Goal: Task Accomplishment & Management: Complete application form

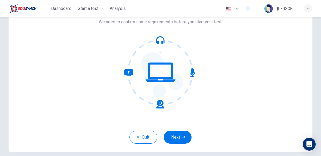
scroll to position [36, 0]
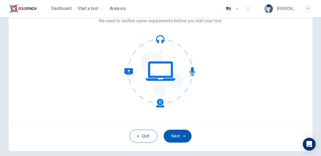
click at [180, 131] on button "Next" at bounding box center [178, 135] width 28 height 13
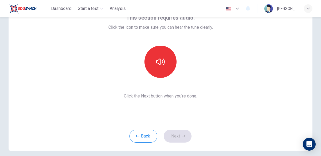
scroll to position [39, 0]
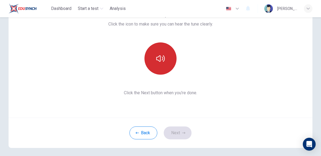
click at [170, 60] on button "button" at bounding box center [161, 58] width 32 height 32
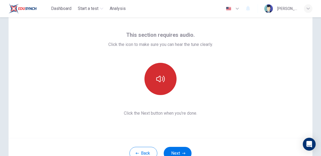
scroll to position [18, 0]
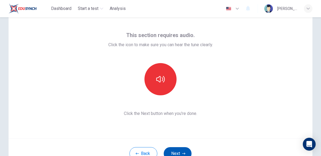
click at [179, 150] on button "Next" at bounding box center [178, 153] width 28 height 13
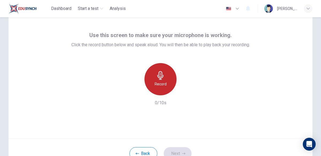
click at [154, 74] on div "Record" at bounding box center [161, 79] width 32 height 32
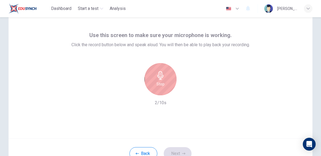
click at [166, 93] on div "Stop" at bounding box center [161, 79] width 32 height 32
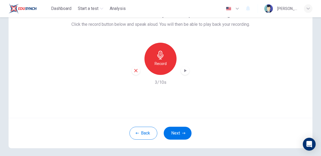
scroll to position [44, 0]
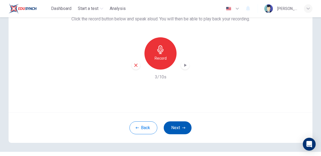
click at [178, 127] on button "Next" at bounding box center [178, 127] width 28 height 13
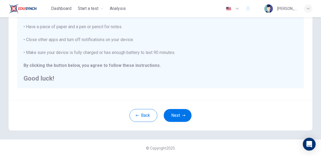
scroll to position [123, 0]
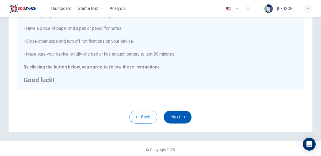
click at [177, 120] on button "Next" at bounding box center [178, 116] width 28 height 13
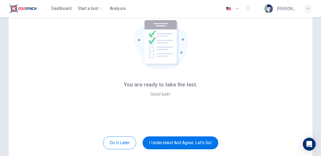
scroll to position [56, 0]
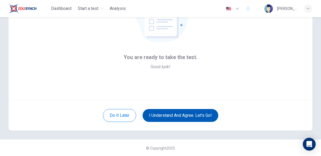
click at [168, 114] on button "I understand and agree. Let’s go!" at bounding box center [181, 115] width 76 height 13
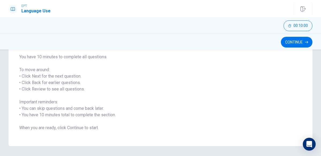
scroll to position [68, 0]
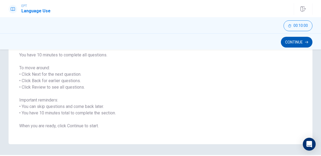
click at [291, 40] on button "Continue" at bounding box center [297, 42] width 32 height 11
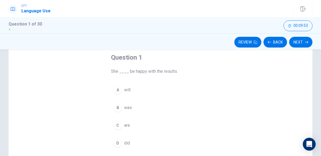
scroll to position [27, 0]
click at [117, 91] on div "A" at bounding box center [118, 91] width 9 height 9
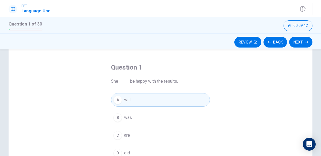
scroll to position [19, 0]
click at [301, 43] on button "Next" at bounding box center [300, 42] width 23 height 11
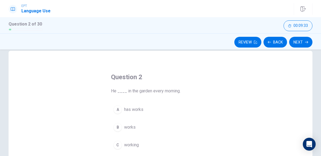
scroll to position [9, 0]
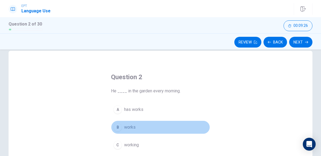
click at [120, 125] on div "B" at bounding box center [118, 127] width 9 height 9
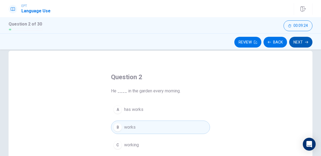
click at [305, 43] on button "Next" at bounding box center [300, 42] width 23 height 11
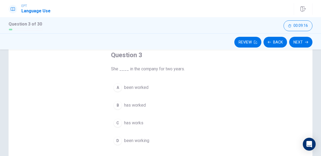
scroll to position [31, 0]
click at [139, 106] on span "has worked" at bounding box center [135, 105] width 22 height 6
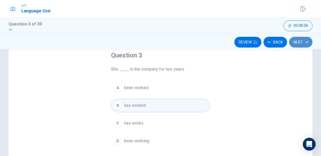
click at [299, 42] on button "Next" at bounding box center [300, 42] width 23 height 11
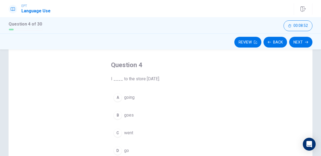
scroll to position [24, 0]
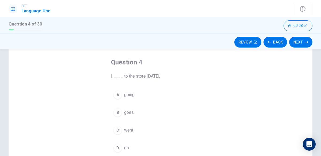
click at [118, 129] on div "C" at bounding box center [118, 130] width 9 height 9
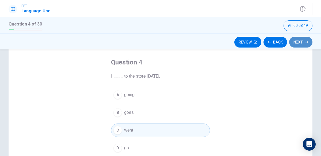
click at [301, 42] on button "Next" at bounding box center [300, 42] width 23 height 11
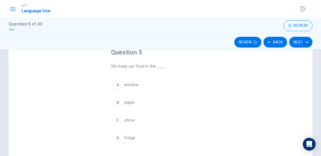
scroll to position [34, 0]
click at [125, 136] on span "fridge" at bounding box center [129, 138] width 11 height 6
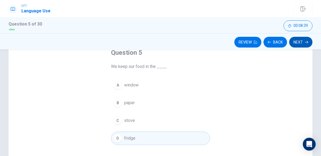
click at [303, 43] on button "Next" at bounding box center [300, 42] width 23 height 11
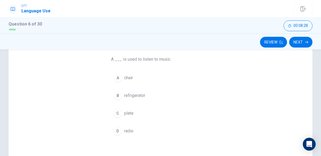
scroll to position [41, 0]
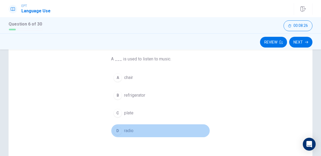
click at [118, 129] on div "D" at bounding box center [118, 130] width 9 height 9
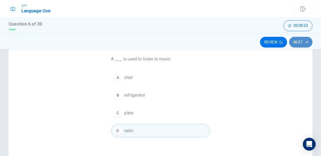
click at [302, 42] on button "Next" at bounding box center [300, 42] width 23 height 11
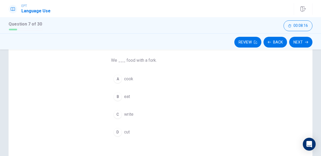
scroll to position [38, 0]
click at [132, 95] on button "B eat" at bounding box center [160, 97] width 99 height 13
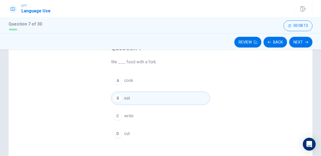
scroll to position [0, 0]
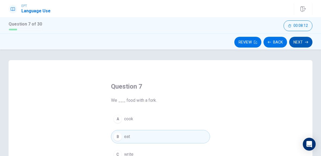
click at [301, 42] on button "Next" at bounding box center [300, 42] width 23 height 11
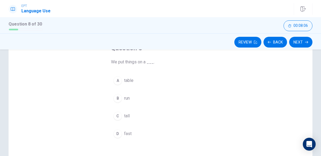
scroll to position [37, 0]
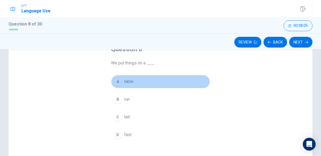
click at [124, 80] on span "table" at bounding box center [128, 81] width 9 height 6
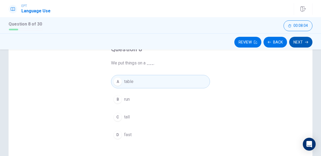
click at [295, 40] on button "Next" at bounding box center [300, 42] width 23 height 11
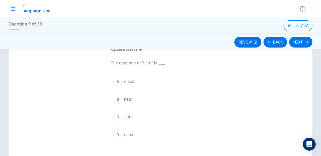
click at [131, 120] on button "C soft" at bounding box center [160, 116] width 99 height 13
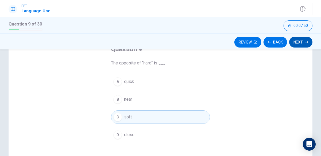
click at [306, 40] on button "Next" at bounding box center [300, 42] width 23 height 11
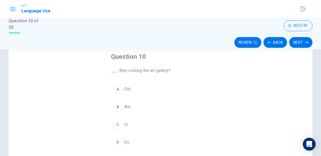
scroll to position [29, 0]
click at [125, 108] on span "Are" at bounding box center [127, 107] width 6 height 6
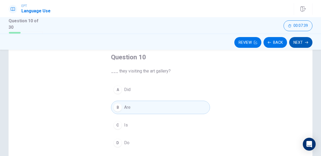
click at [296, 44] on button "Next" at bounding box center [300, 42] width 23 height 11
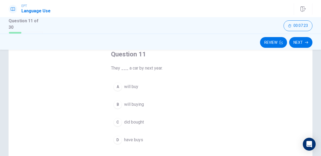
scroll to position [33, 0]
click at [131, 85] on span "will buy" at bounding box center [131, 86] width 14 height 6
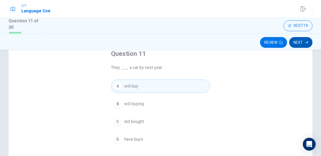
click at [310, 42] on button "Next" at bounding box center [300, 42] width 23 height 11
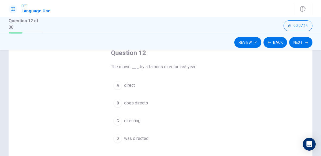
scroll to position [35, 0]
click at [139, 135] on span "was directed" at bounding box center [136, 137] width 24 height 6
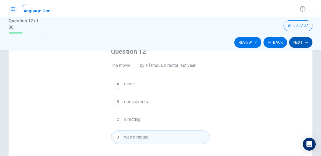
click at [298, 39] on button "Next" at bounding box center [300, 42] width 23 height 11
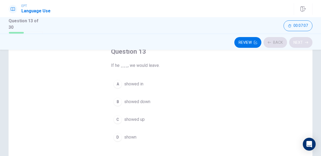
click at [298, 39] on div "Review Back Next" at bounding box center [161, 42] width 304 height 10
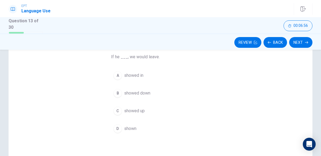
scroll to position [43, 0]
click at [310, 43] on button "Next" at bounding box center [300, 42] width 23 height 11
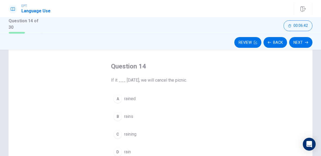
scroll to position [20, 0]
click at [123, 117] on button "B rains" at bounding box center [160, 116] width 99 height 13
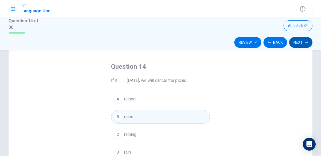
click at [300, 40] on button "Next" at bounding box center [300, 42] width 23 height 11
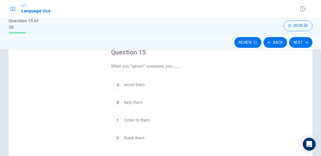
scroll to position [40, 0]
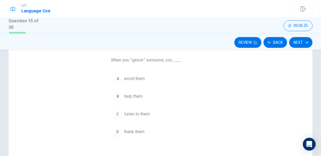
click at [138, 79] on span "avoid them" at bounding box center [134, 78] width 21 height 6
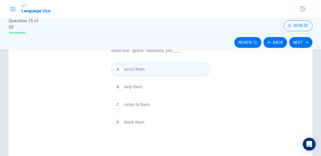
scroll to position [39, 0]
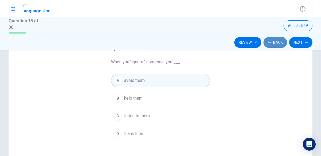
click at [276, 41] on button "Back" at bounding box center [276, 42] width 24 height 11
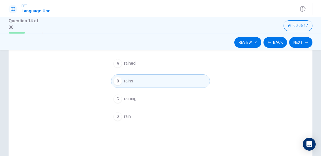
scroll to position [0, 0]
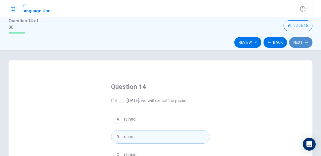
click at [306, 42] on icon "button" at bounding box center [306, 42] width 3 height 2
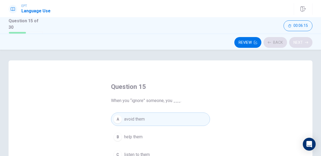
click at [306, 42] on div "Review Back Next" at bounding box center [161, 42] width 304 height 10
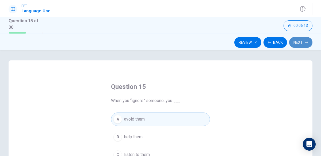
click at [305, 41] on icon "button" at bounding box center [306, 42] width 3 height 3
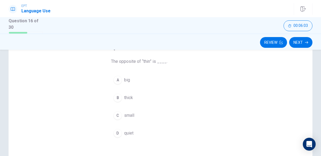
scroll to position [38, 0]
click at [119, 82] on div "A" at bounding box center [118, 80] width 9 height 9
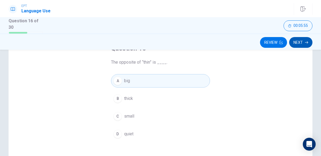
click at [302, 41] on button "Next" at bounding box center [300, 42] width 23 height 11
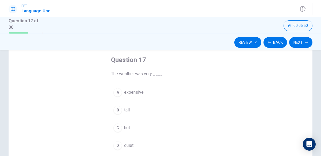
scroll to position [29, 0]
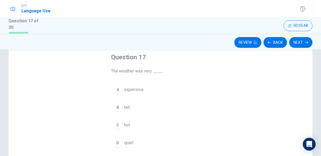
click at [128, 120] on button "C hot" at bounding box center [160, 124] width 99 height 13
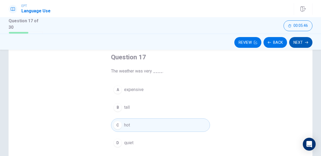
click at [297, 43] on button "Next" at bounding box center [300, 42] width 23 height 11
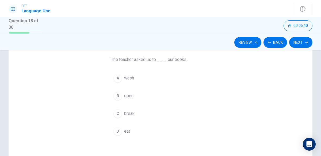
scroll to position [41, 0]
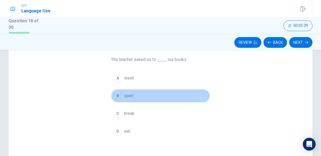
click at [116, 93] on div "B" at bounding box center [118, 95] width 9 height 9
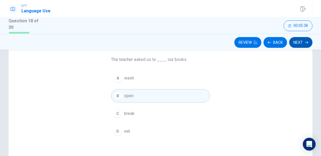
click at [301, 42] on button "Next" at bounding box center [300, 42] width 23 height 11
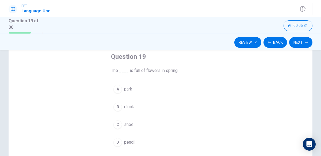
scroll to position [29, 0]
click at [126, 92] on span "park" at bounding box center [128, 90] width 8 height 6
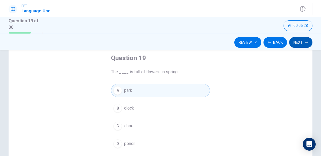
click at [306, 44] on button "Next" at bounding box center [300, 42] width 23 height 11
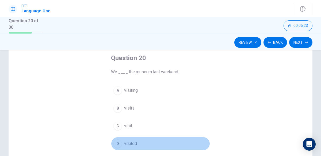
click at [144, 141] on button "D visited" at bounding box center [160, 143] width 99 height 13
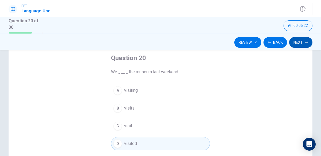
click at [301, 44] on button "Next" at bounding box center [300, 42] width 23 height 11
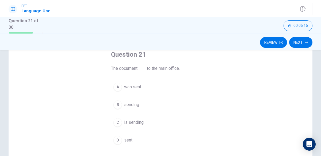
scroll to position [32, 0]
click at [135, 87] on span "was sent" at bounding box center [132, 87] width 17 height 6
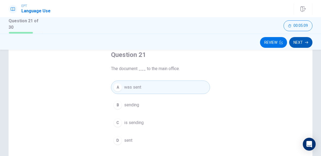
click at [302, 40] on button "Next" at bounding box center [300, 42] width 23 height 11
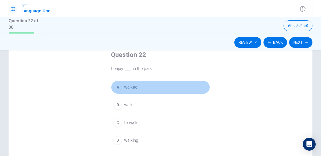
click at [125, 90] on button "A walked" at bounding box center [160, 86] width 99 height 13
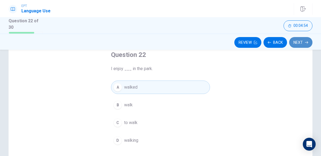
click at [298, 44] on button "Next" at bounding box center [300, 42] width 23 height 11
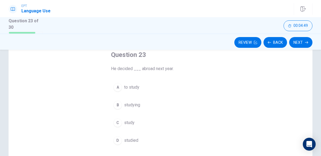
click at [130, 85] on span "to study" at bounding box center [131, 87] width 15 height 6
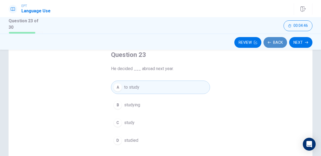
click at [276, 42] on button "Back" at bounding box center [276, 42] width 24 height 11
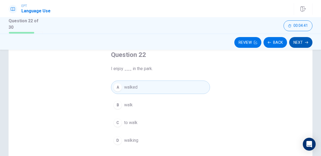
click at [305, 43] on icon "button" at bounding box center [306, 42] width 3 height 3
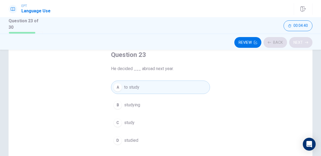
click at [305, 43] on div "Review Back Next" at bounding box center [161, 42] width 304 height 10
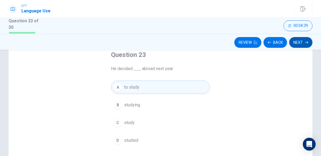
click at [301, 42] on button "Next" at bounding box center [300, 42] width 23 height 11
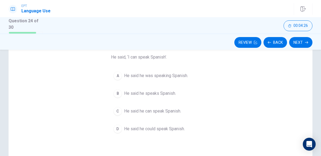
scroll to position [44, 0]
click at [159, 111] on span "He said he can speak Spanish." at bounding box center [152, 110] width 57 height 6
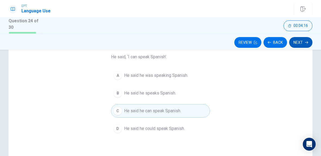
click at [304, 44] on button "Next" at bounding box center [300, 42] width 23 height 11
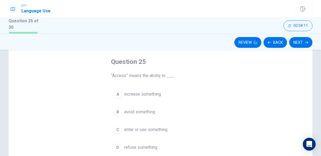
scroll to position [24, 0]
click at [138, 131] on span "enter or use something" at bounding box center [145, 130] width 43 height 6
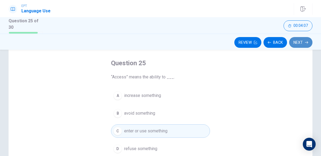
click at [295, 44] on button "Next" at bounding box center [300, 42] width 23 height 11
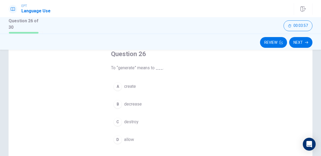
scroll to position [38, 0]
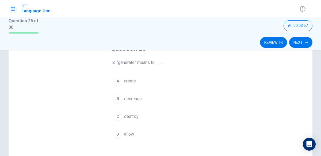
click at [124, 81] on span "create" at bounding box center [130, 81] width 12 height 6
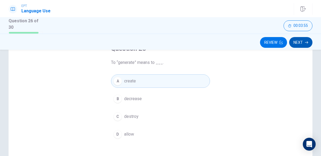
click at [300, 40] on button "Next" at bounding box center [300, 42] width 23 height 11
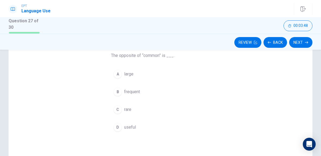
scroll to position [45, 0]
click at [130, 108] on span "rare" at bounding box center [127, 109] width 7 height 6
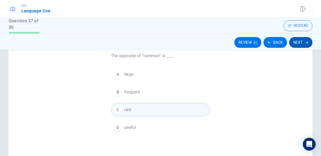
click at [295, 40] on button "Next" at bounding box center [300, 42] width 23 height 11
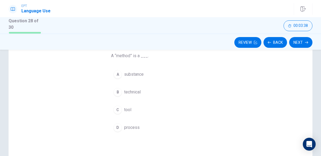
click at [136, 91] on span "technical" at bounding box center [132, 92] width 17 height 6
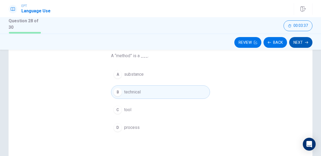
click at [308, 44] on button "Next" at bounding box center [300, 42] width 23 height 11
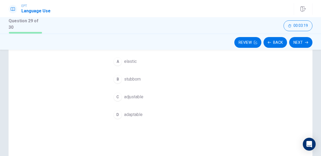
scroll to position [62, 0]
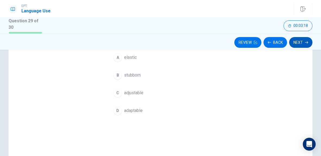
click at [310, 40] on button "Next" at bounding box center [300, 42] width 23 height 11
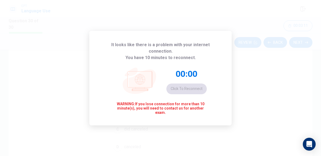
scroll to position [25, 0]
click at [199, 83] on div "09:56 Click to reconnect" at bounding box center [187, 81] width 40 height 26
click at [290, 71] on div "It looks like there is a problem with your internet connection. You have 9 minu…" at bounding box center [160, 78] width 321 height 156
click at [182, 83] on div "09:52 Click to reconnect" at bounding box center [187, 81] width 40 height 26
click at [262, 53] on div "It looks like there is a problem with your internet connection. You have 9 minu…" at bounding box center [160, 78] width 321 height 156
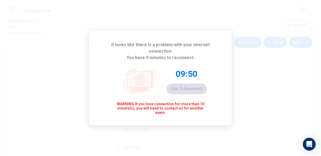
click at [192, 84] on div "09:50 Click to reconnect" at bounding box center [187, 81] width 40 height 26
click at [192, 84] on div "09:49 Click to reconnect" at bounding box center [187, 81] width 40 height 26
click at [192, 84] on div "09:48 Click to reconnect" at bounding box center [187, 81] width 40 height 26
click at [192, 84] on div "09:24 Click to reconnect" at bounding box center [187, 81] width 40 height 26
click at [187, 81] on div "09:11 Click to reconnect" at bounding box center [187, 81] width 40 height 26
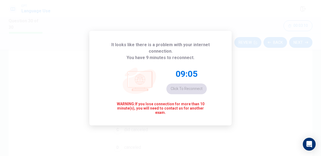
click at [187, 85] on div "09:05 Click to reconnect" at bounding box center [187, 81] width 40 height 26
click at [187, 85] on div "08:43 Click to reconnect" at bounding box center [187, 81] width 40 height 26
click at [180, 85] on div "08:33 Click to reconnect" at bounding box center [187, 81] width 40 height 26
click at [249, 122] on div "It looks like there is a problem with your internet connection. You have 8 minu…" at bounding box center [160, 78] width 321 height 156
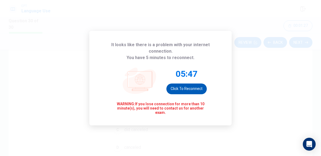
click at [186, 86] on button "Click to reconnect" at bounding box center [187, 88] width 40 height 11
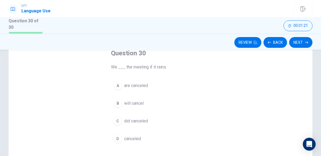
scroll to position [33, 0]
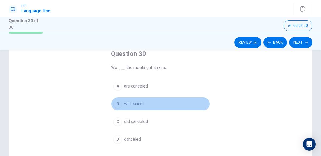
click at [139, 103] on span "will cancel" at bounding box center [134, 103] width 20 height 6
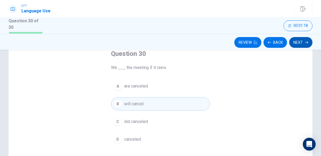
click at [302, 42] on button "Next" at bounding box center [300, 42] width 23 height 11
click at [280, 41] on button "Back" at bounding box center [276, 42] width 24 height 11
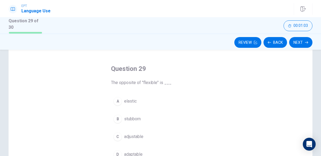
scroll to position [19, 0]
click at [273, 44] on button "Back" at bounding box center [276, 42] width 24 height 11
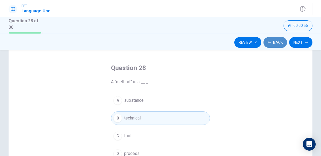
click at [271, 46] on button "Back" at bounding box center [276, 42] width 24 height 11
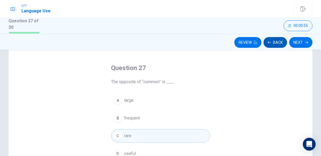
click at [271, 46] on button "Back" at bounding box center [276, 42] width 24 height 11
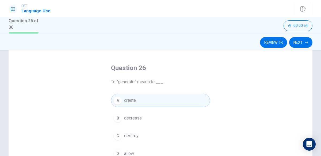
click at [271, 46] on button "Review" at bounding box center [273, 42] width 27 height 11
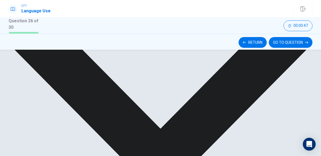
scroll to position [266, 0]
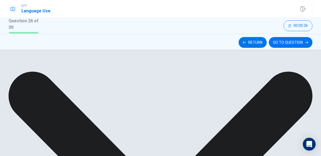
scroll to position [150, 0]
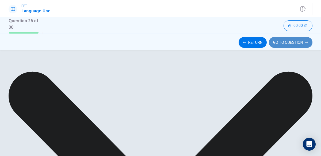
click at [287, 42] on button "GO TO QUESTION" at bounding box center [291, 42] width 44 height 11
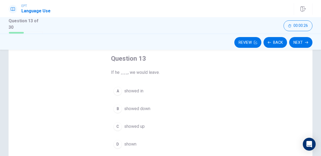
scroll to position [32, 0]
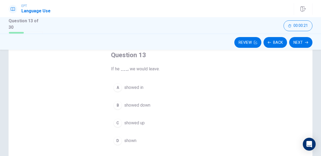
click at [140, 120] on span "showed up" at bounding box center [134, 122] width 21 height 6
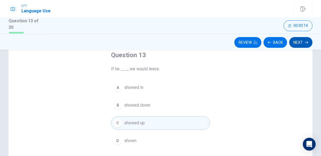
click at [297, 40] on button "Next" at bounding box center [300, 42] width 23 height 11
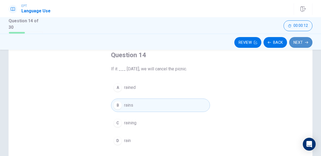
click at [297, 41] on button "Next" at bounding box center [300, 42] width 23 height 11
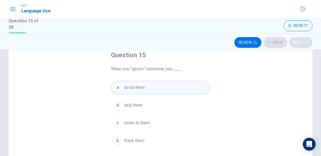
click at [297, 41] on div "Review Back Next" at bounding box center [161, 42] width 304 height 10
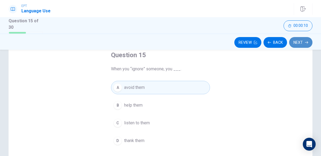
click at [300, 41] on button "Next" at bounding box center [300, 42] width 23 height 11
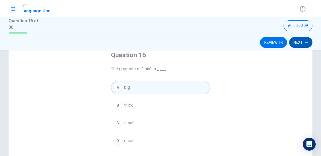
click at [300, 41] on button "Next" at bounding box center [300, 42] width 23 height 11
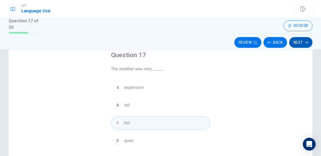
click at [299, 41] on button "Next" at bounding box center [300, 42] width 23 height 11
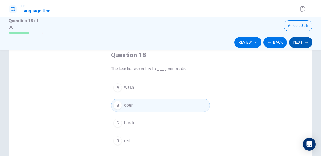
click at [299, 41] on button "Next" at bounding box center [300, 42] width 23 height 11
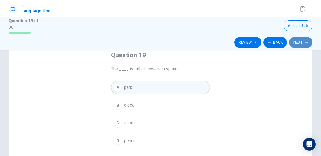
click at [299, 41] on button "Next" at bounding box center [300, 42] width 23 height 11
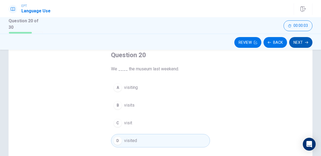
click at [299, 41] on button "Next" at bounding box center [300, 42] width 23 height 11
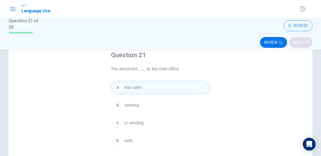
click at [299, 41] on div "Review Next" at bounding box center [161, 42] width 304 height 10
click at [299, 41] on button "Next" at bounding box center [300, 42] width 23 height 11
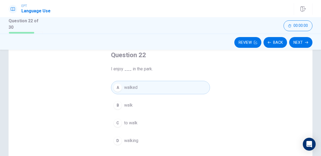
scroll to position [39, 0]
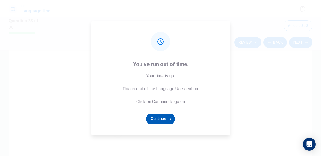
click at [165, 117] on button "Continue" at bounding box center [160, 118] width 29 height 11
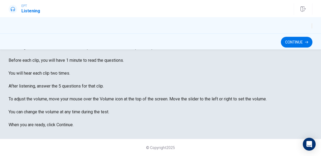
scroll to position [48, 0]
click at [284, 42] on button "Continue" at bounding box center [297, 42] width 32 height 11
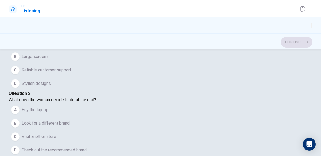
scroll to position [43, 0]
click at [153, 143] on button "D Check out the recommended brand" at bounding box center [161, 149] width 304 height 13
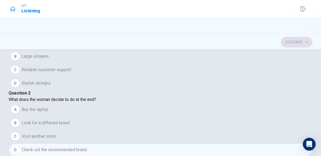
scroll to position [355, 0]
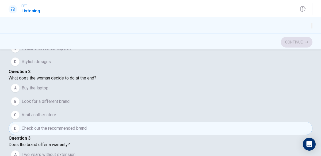
scroll to position [73, 0]
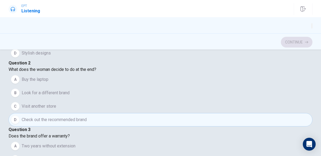
click at [79, 155] on span "Yes, one year with an option to extend" at bounding box center [57, 159] width 71 height 6
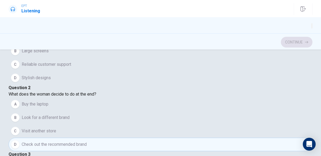
scroll to position [14, 0]
click at [71, 67] on span "Reliable customer support" at bounding box center [47, 64] width 50 height 6
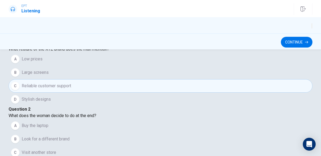
scroll to position [0, 0]
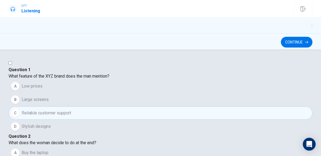
click at [110, 126] on div "Question 1 What feature of the XYZ brand does the man mention? A Low prices B L…" at bounding box center [161, 99] width 304 height 66
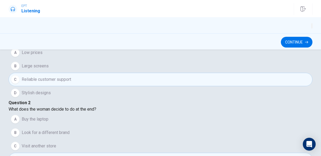
scroll to position [36, 0]
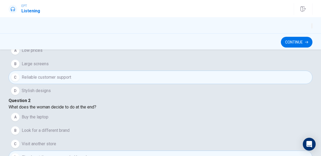
click at [155, 97] on div "A Low prices B Large screens C Reliable customer support D Stylish designs" at bounding box center [161, 71] width 304 height 54
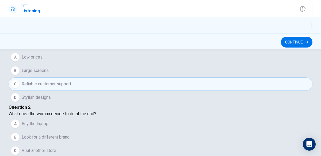
scroll to position [157, 0]
click at [303, 39] on button "Continue" at bounding box center [297, 42] width 32 height 11
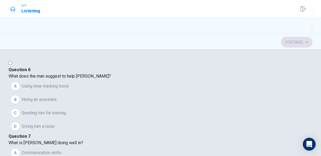
scroll to position [164, 0]
drag, startPoint x: 317, startPoint y: 64, endPoint x: 321, endPoint y: 92, distance: 27.9
click at [321, 92] on div "Question 6 What does the man suggest to help [PERSON_NAME]? A Using time-tracki…" at bounding box center [160, 102] width 321 height 106
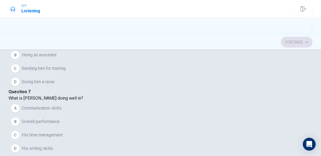
scroll to position [46, 0]
click at [167, 123] on div "A Communication skills B Overall performance C His time management D His writin…" at bounding box center [161, 127] width 304 height 54
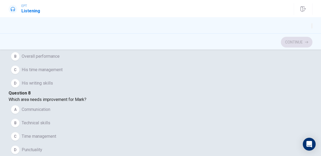
scroll to position [190, 0]
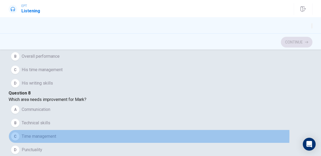
click at [52, 133] on span "Time management" at bounding box center [39, 136] width 35 height 6
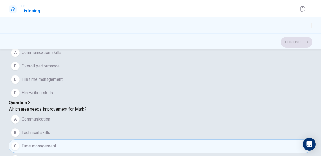
scroll to position [305, 0]
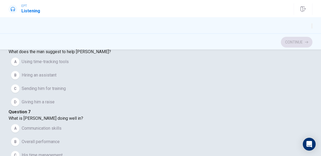
scroll to position [9, 0]
click at [69, 65] on span "Using time-tracking tools" at bounding box center [45, 61] width 47 height 6
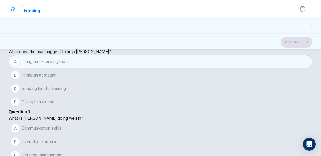
scroll to position [118, 0]
click at [59, 125] on span "Communication skills" at bounding box center [42, 128] width 40 height 6
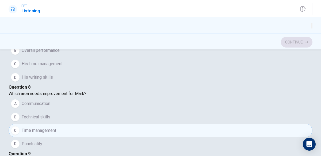
scroll to position [117, 0]
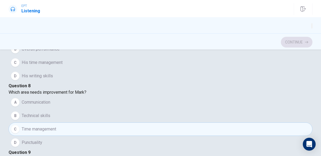
click at [297, 37] on button "Continue" at bounding box center [297, 42] width 32 height 11
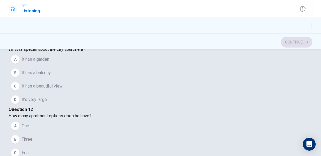
scroll to position [23, 0]
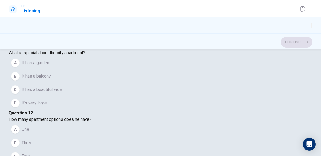
type input "19"
click at [12, 41] on input "checkbox" at bounding box center [10, 39] width 3 height 3
checkbox input "true"
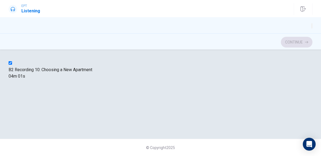
scroll to position [30, 0]
drag, startPoint x: 124, startPoint y: 108, endPoint x: 134, endPoint y: 110, distance: 10.3
click at [134, 73] on div at bounding box center [161, 73] width 304 height 0
click at [120, 73] on div at bounding box center [161, 73] width 304 height 0
type input "22"
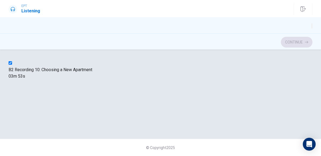
click at [12, 61] on input "checkbox" at bounding box center [10, 62] width 3 height 3
checkbox input "false"
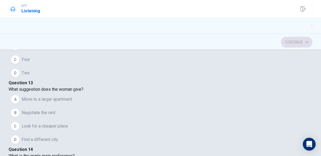
scroll to position [121, 0]
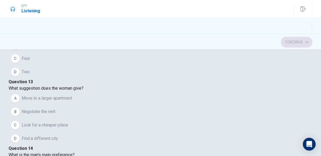
click at [44, 78] on button "D Two" at bounding box center [161, 71] width 304 height 13
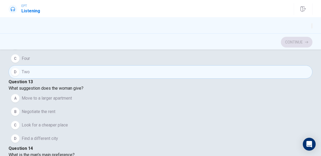
scroll to position [198, 0]
click at [55, 108] on span "Negotiate the rent" at bounding box center [39, 111] width 34 height 6
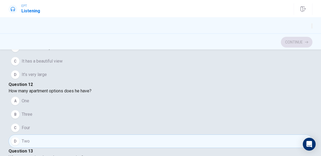
scroll to position [52, 0]
click at [80, 68] on button "C It has a beautiful view" at bounding box center [161, 60] width 304 height 13
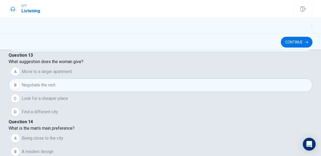
scroll to position [0, 0]
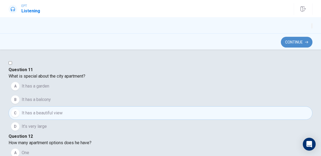
click at [293, 38] on button "Continue" at bounding box center [297, 42] width 32 height 11
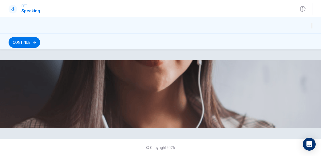
scroll to position [0, 0]
click at [129, 96] on span "Use a headset if available (recommended for best audio quality). Ensure your mi…" at bounding box center [69, 89] width 121 height 44
click at [17, 43] on button "Continue" at bounding box center [25, 42] width 32 height 11
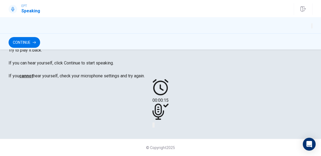
scroll to position [165, 0]
click at [160, 126] on icon "Play Audio" at bounding box center [157, 129] width 5 height 6
click at [160, 126] on icon "Pause Audio" at bounding box center [158, 129] width 6 height 6
click at [30, 39] on button "Continue" at bounding box center [25, 42] width 32 height 11
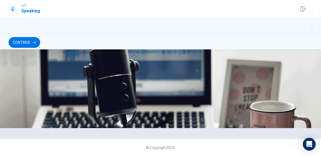
scroll to position [57, 0]
click at [36, 44] on button "Continue" at bounding box center [25, 42] width 32 height 11
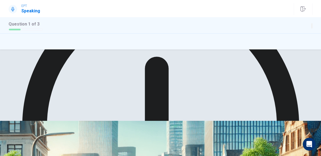
scroll to position [136, 0]
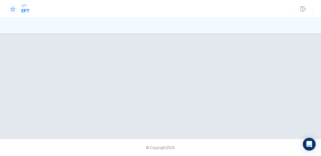
scroll to position [0, 0]
click at [223, 132] on div "© Copyright 2025" at bounding box center [160, 94] width 321 height 122
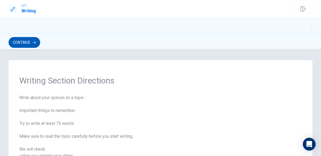
click at [40, 45] on button "Continue" at bounding box center [25, 42] width 32 height 11
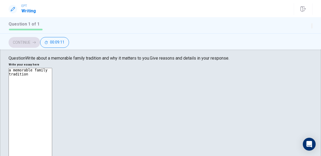
scroll to position [18, 0]
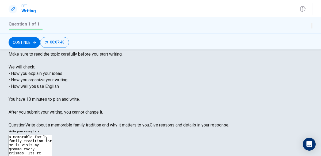
scroll to position [0, 0]
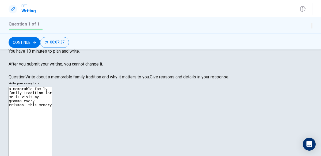
click at [4, 134] on div "Directions Write about your opinion on a topic. Important things to remember: T…" at bounding box center [160, 102] width 321 height 300
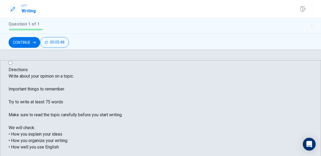
click at [20, 148] on span "Write about your opinion on a topic. Important things to remember: Try to write…" at bounding box center [66, 123] width 114 height 101
click at [24, 149] on span "Write about your opinion on a topic. Important things to remember: Try to write…" at bounding box center [66, 123] width 114 height 101
click at [213, 17] on div "EPT Writing Question 1 of 1 Continue 00:05:37" at bounding box center [160, 8] width 321 height 17
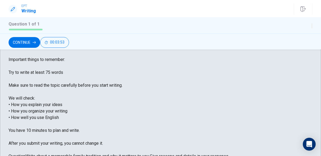
scroll to position [20, 0]
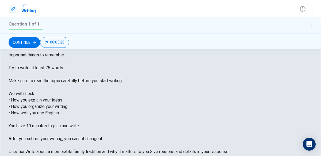
scroll to position [127, 0]
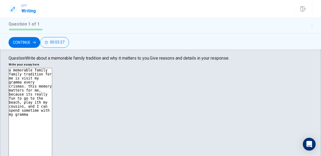
click at [52, 85] on textarea "a memorable family family tradition for me is visit my gramma every crismas. th…" at bounding box center [31, 146] width 44 height 157
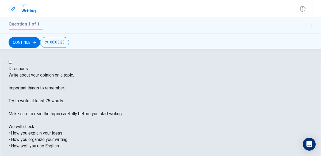
scroll to position [2, 0]
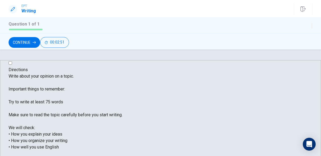
click at [19, 132] on span "Write about your opinion on a topic. Important things to remember: Try to write…" at bounding box center [66, 123] width 114 height 101
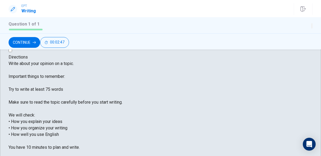
scroll to position [12, 0]
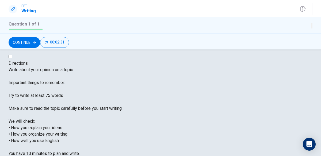
scroll to position [6, 0]
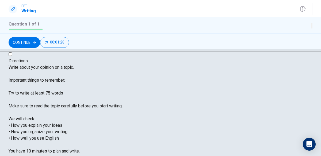
scroll to position [0, 0]
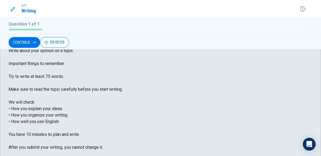
scroll to position [24, 0]
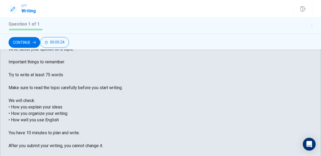
scroll to position [25, 0]
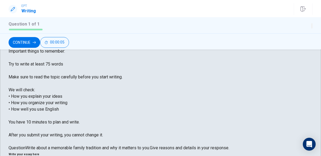
scroll to position [38, 0]
type textarea "a memorable family tradition for me is visit my gramma every chrismas. this mem…"
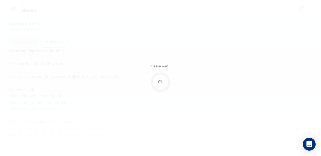
scroll to position [0, 0]
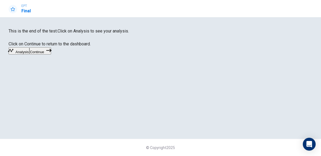
click at [52, 53] on icon "button" at bounding box center [48, 50] width 5 height 5
